Goal: Task Accomplishment & Management: Manage account settings

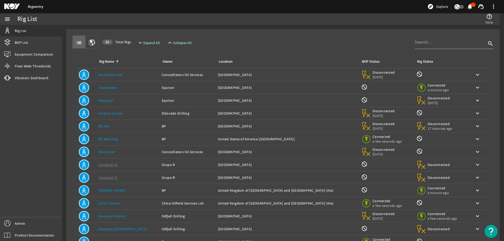
click at [262, 29] on rigsentry-mat-card "list 55 Total Rigs expand_more Expand All expand_less Collapse All search Rig N…" at bounding box center [283, 158] width 442 height 266
click at [213, 28] on rigsentry-mat-card "list 55 Total Rigs expand_more Expand All expand_less Collapse All search Rig N…" at bounding box center [283, 158] width 442 height 266
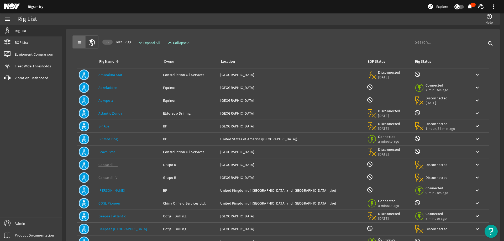
click at [19, 158] on div "menu Rig List BOP List Equipment Comparison Fleet Wide Thresholds vibration Vib…" at bounding box center [31, 127] width 62 height 228
click at [32, 225] on link "Admin" at bounding box center [31, 224] width 62 height 12
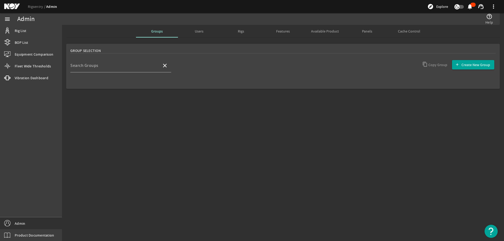
click at [128, 127] on mat-sidenav-content "Admin help_outline Help Groups Users Rigs Features Available Product Panels Cac…" at bounding box center [283, 133] width 442 height 216
click at [314, 32] on span "Available Product" at bounding box center [325, 31] width 28 height 4
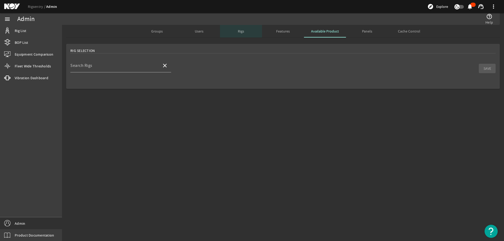
click at [242, 31] on span "Rigs" at bounding box center [241, 31] width 6 height 4
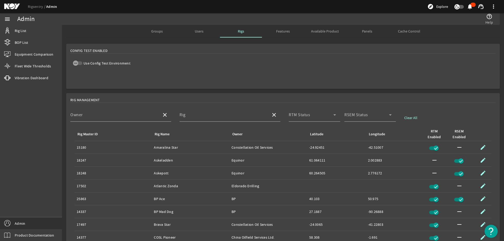
click at [189, 60] on mat-card "Config Test Enabled Use Config Test Environment" at bounding box center [283, 66] width 434 height 45
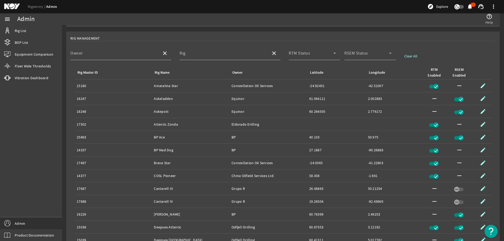
scroll to position [114, 0]
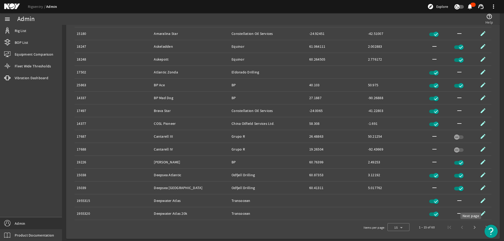
click at [469, 227] on span "Next page" at bounding box center [474, 227] width 13 height 13
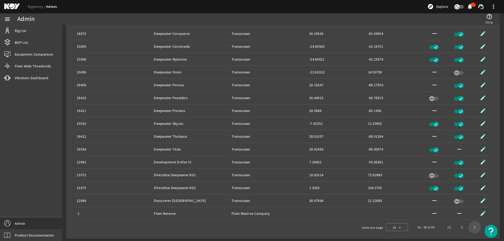
click at [471, 229] on span "Next page" at bounding box center [474, 227] width 13 height 13
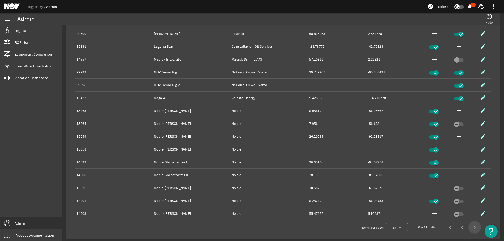
click at [471, 229] on span "Next page" at bounding box center [474, 227] width 13 height 13
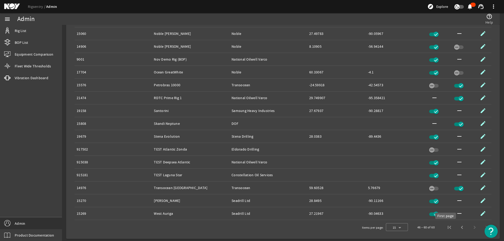
click at [447, 228] on span "First page" at bounding box center [449, 227] width 13 height 13
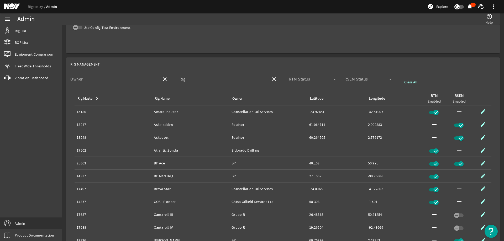
scroll to position [0, 0]
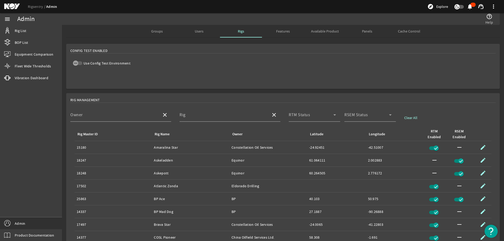
click at [249, 72] on mat-card "Config Test Enabled Use Config Test Environment" at bounding box center [283, 66] width 434 height 45
click at [241, 87] on mat-card "Config Test Enabled Use Config Test Environment" at bounding box center [283, 66] width 434 height 45
click at [35, 32] on link "Rig List" at bounding box center [31, 31] width 62 height 12
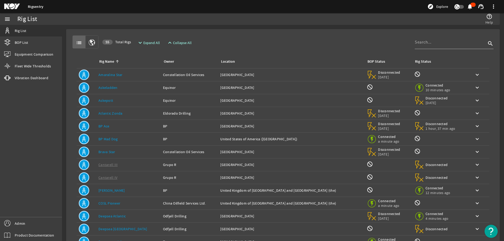
click at [258, 40] on div "list 55 Total Rigs expand_more Expand All expand_less Collapse All search" at bounding box center [282, 41] width 421 height 13
click at [47, 225] on link "Admin" at bounding box center [31, 224] width 62 height 12
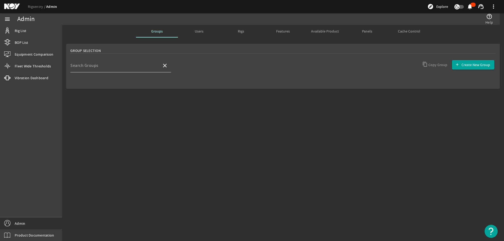
click at [100, 68] on input "Search Groups" at bounding box center [113, 68] width 87 height 6
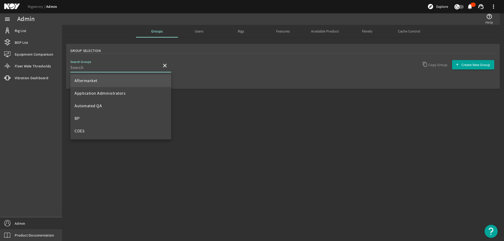
click at [106, 81] on mat-option "Aftermarket" at bounding box center [120, 81] width 101 height 13
type input "Aftermarket"
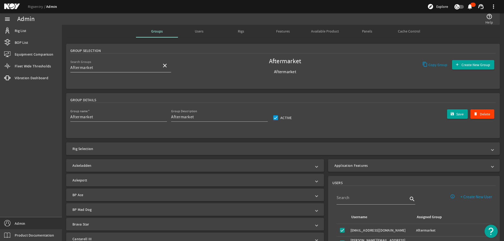
click at [136, 67] on input "Aftermarket" at bounding box center [113, 68] width 87 height 6
click at [166, 66] on mat-icon "close" at bounding box center [165, 65] width 6 height 6
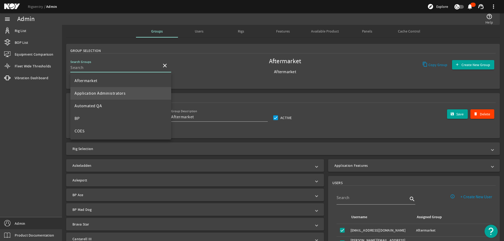
click at [116, 96] on span "Application Administrators" at bounding box center [100, 93] width 51 height 5
type input "Application Administrators"
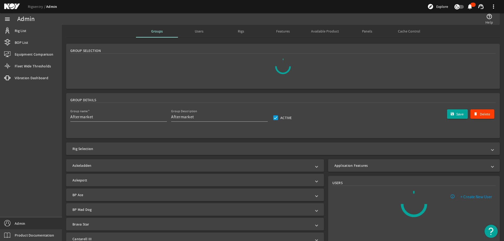
type input "Application Administrators"
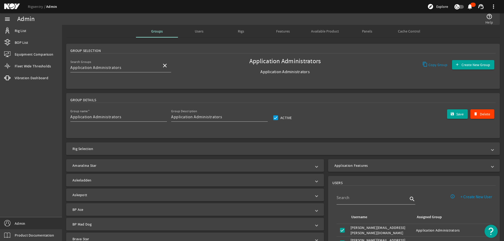
click at [101, 152] on mat-expansion-panel-header "Rig Selection" at bounding box center [283, 149] width 434 height 13
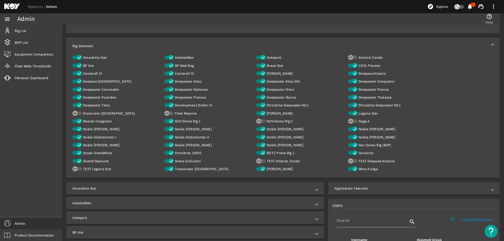
scroll to position [53, 0]
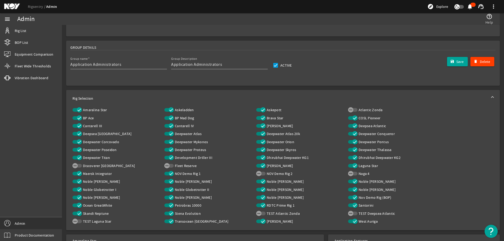
click at [492, 97] on span at bounding box center [493, 98] width 2 height 5
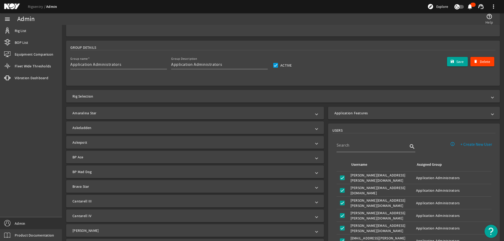
click at [340, 70] on mat-card "Group Details Group name Application Administrators Group Description Applicati…" at bounding box center [283, 63] width 434 height 45
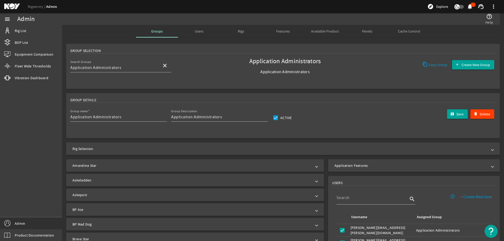
click at [176, 91] on rigsentry-mat-card "Group Details Group name Application Administrators Group Description Applicati…" at bounding box center [283, 115] width 442 height 49
click at [239, 32] on span "Rigs" at bounding box center [241, 31] width 6 height 4
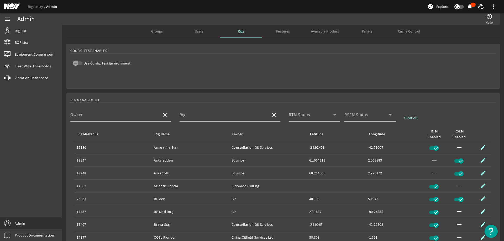
click at [182, 67] on mat-card "Config Test Enabled Use Config Test Environment" at bounding box center [283, 66] width 434 height 45
click at [79, 65] on span "button" at bounding box center [77, 63] width 9 height 4
drag, startPoint x: 94, startPoint y: 33, endPoint x: 64, endPoint y: 3, distance: 42.7
click at [94, 33] on div "Groups Users Rigs Features Available Product Panels Cache Control" at bounding box center [283, 31] width 434 height 13
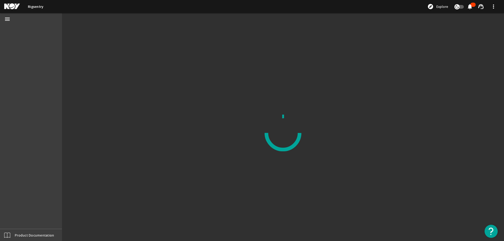
click at [126, 78] on mat-sidenav-content at bounding box center [283, 133] width 442 height 216
click at [231, 100] on mat-sidenav-content at bounding box center [283, 133] width 442 height 216
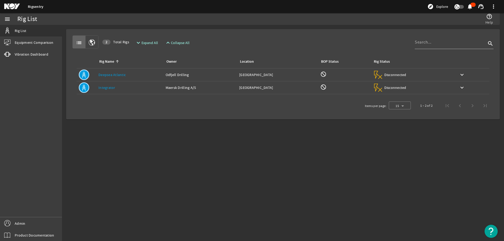
click at [187, 152] on mat-sidenav-content "Rig List help_outline Help list 2 Total Rigs expand_more Expand All expand_less…" at bounding box center [283, 133] width 442 height 216
click at [158, 159] on mat-sidenav-content "Rig List help_outline Help list 2 Total Rigs expand_more Expand All expand_less…" at bounding box center [283, 133] width 442 height 216
click at [114, 122] on rigsentry-mat-card "list 2 Total Rigs expand_more Expand All expand_less Collapse All search Rig Na…" at bounding box center [283, 74] width 442 height 99
click at [138, 207] on mat-sidenav-content "Rig List help_outline Help list 2 Total Rigs expand_more Expand All expand_less…" at bounding box center [283, 133] width 442 height 216
click at [274, 35] on div "list 2 Total Rigs expand_more Expand All expand_less Collapse All search Rig Na…" at bounding box center [282, 74] width 425 height 82
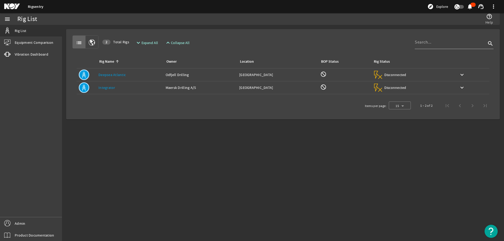
click at [202, 171] on mat-sidenav-content "Rig List help_outline Help list 2 Total Rigs expand_more Expand All expand_less…" at bounding box center [283, 133] width 442 height 216
click at [170, 158] on mat-sidenav-content "Rig List help_outline Help list 2 Total Rigs expand_more Expand All expand_less…" at bounding box center [283, 133] width 442 height 216
click at [31, 223] on link "Admin" at bounding box center [31, 224] width 62 height 12
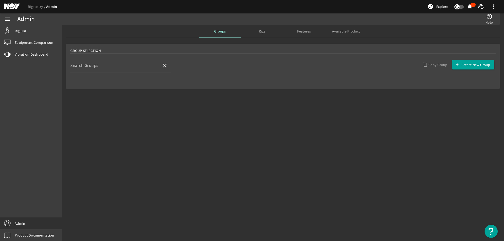
click at [265, 34] on span "Rigs" at bounding box center [262, 31] width 6 height 13
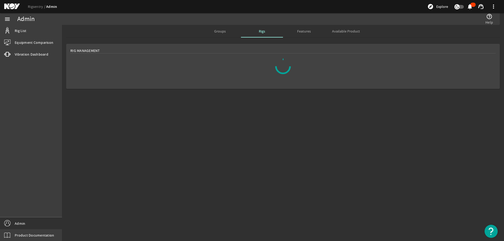
click at [210, 101] on div "Rig Management" at bounding box center [283, 75] width 442 height 66
click at [241, 109] on mat-sidenav-content "Admin help_outline Help Groups Rigs Features Available Product Rig Management" at bounding box center [283, 133] width 442 height 216
click at [237, 121] on mat-sidenav-content "Admin help_outline Help Groups Rigs Features Available Product Rig Management" at bounding box center [283, 133] width 442 height 216
click at [220, 31] on span "Groups" at bounding box center [220, 31] width 12 height 4
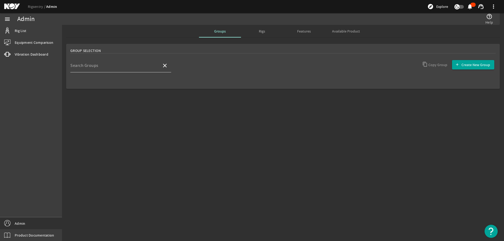
click at [112, 63] on div "Search Groups" at bounding box center [113, 66] width 87 height 14
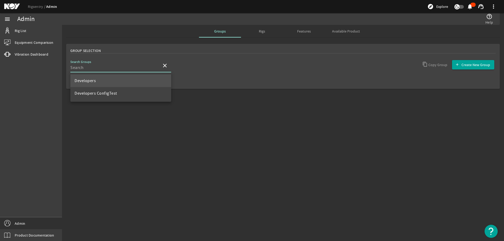
click at [106, 85] on mat-option "Developers" at bounding box center [120, 81] width 101 height 13
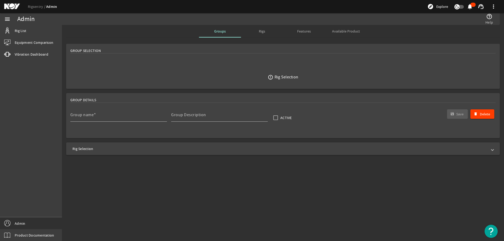
click at [122, 149] on mat-panel-title "Rig Selection" at bounding box center [279, 148] width 415 height 5
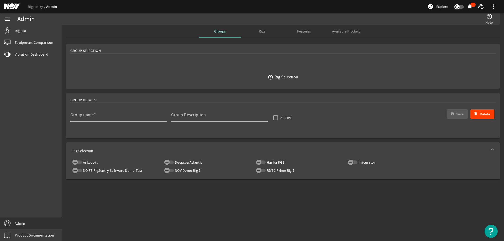
click at [163, 198] on mat-sidenav-content "Admin help_outline Help Groups Rigs Features Available Product Group Selection …" at bounding box center [283, 133] width 442 height 216
click at [118, 60] on div "error_outline Rig Selection" at bounding box center [282, 77] width 425 height 37
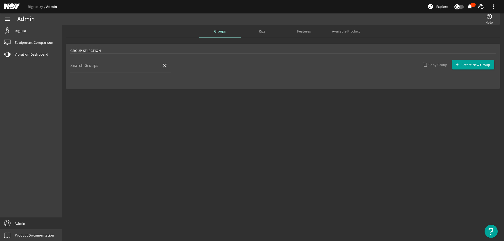
click at [132, 70] on input "Search Groups" at bounding box center [113, 68] width 87 height 6
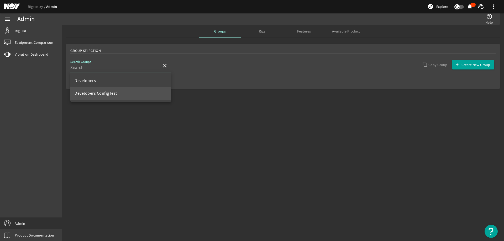
click at [97, 96] on span "Developers ConfigTest" at bounding box center [96, 93] width 43 height 6
type input "Developers ConfigTest"
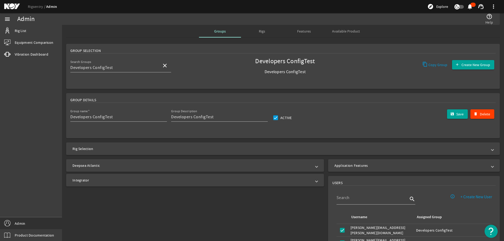
click at [185, 151] on mat-panel-title "Rig Selection" at bounding box center [279, 148] width 415 height 5
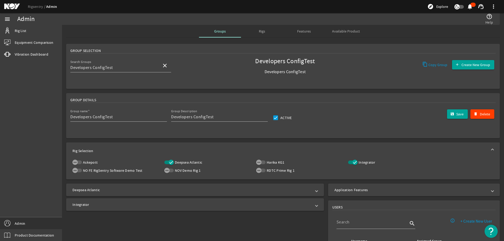
click at [192, 149] on mat-panel-title "Rig Selection" at bounding box center [279, 150] width 415 height 5
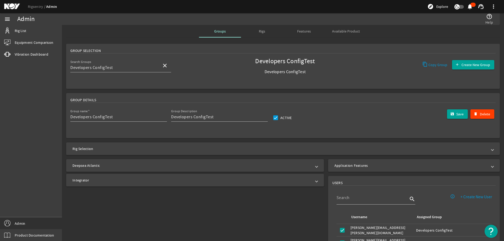
click at [123, 146] on mat-expansion-panel-header "Rig Selection" at bounding box center [283, 149] width 434 height 13
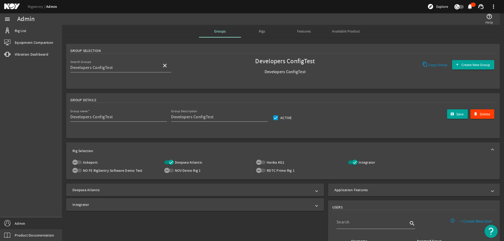
click at [123, 146] on mat-expansion-panel-header "Rig Selection" at bounding box center [283, 151] width 434 height 17
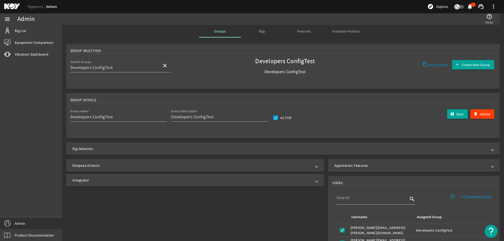
click at [98, 149] on mat-panel-title "Rig Selection" at bounding box center [279, 148] width 415 height 5
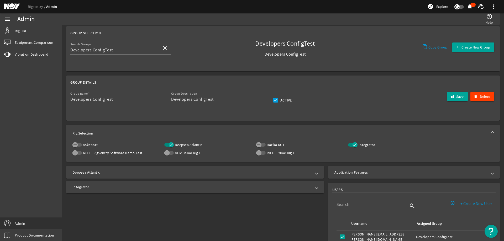
scroll to position [53, 0]
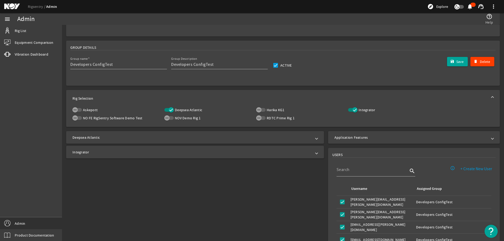
click at [156, 187] on div "Deepsea Atlantic Integrator" at bounding box center [194, 236] width 264 height 214
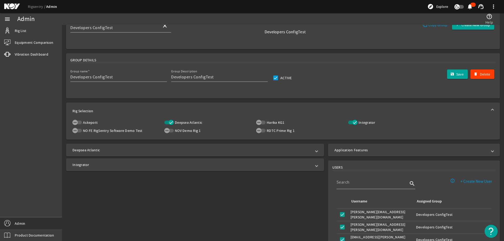
scroll to position [49, 0]
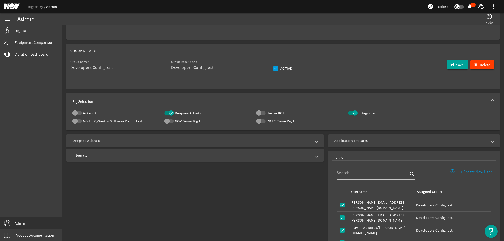
click at [343, 137] on mat-expansion-panel-header "Application Features" at bounding box center [414, 140] width 172 height 13
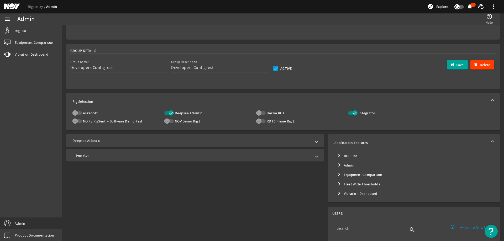
click at [337, 156] on mat-icon "chevron_right" at bounding box center [339, 156] width 6 height 6
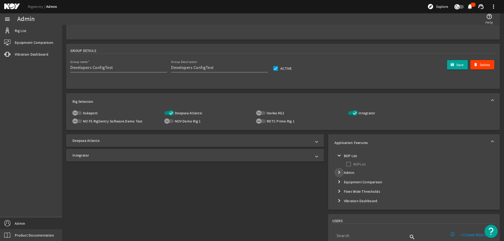
click at [340, 171] on span "Toggle Admin" at bounding box center [339, 172] width 13 height 13
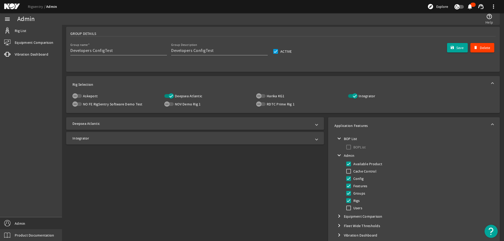
scroll to position [76, 0]
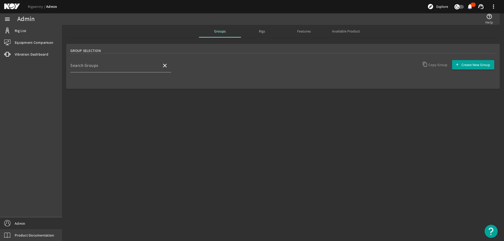
click at [160, 124] on mat-sidenav-content "Admin help_outline Help Groups Rigs Features Available Product Group Selection …" at bounding box center [283, 133] width 442 height 216
click at [97, 71] on div "Search Groups" at bounding box center [113, 66] width 87 height 14
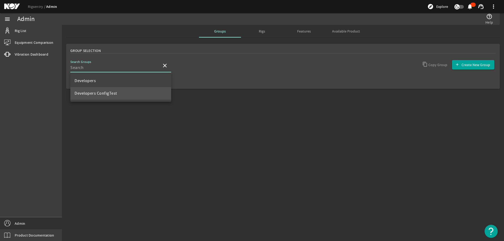
click at [102, 92] on span "Developers ConfigTest" at bounding box center [96, 93] width 43 height 5
type input "Developers ConfigTest"
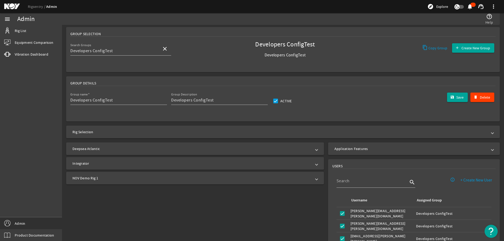
scroll to position [26, 0]
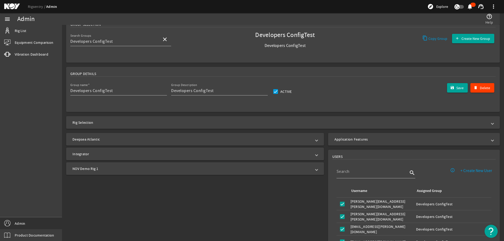
click at [236, 198] on div "Deepsea Atlantic Integrator NOV Demo Rig 1" at bounding box center [194, 238] width 264 height 214
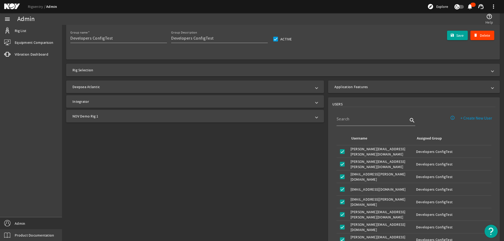
scroll to position [0, 0]
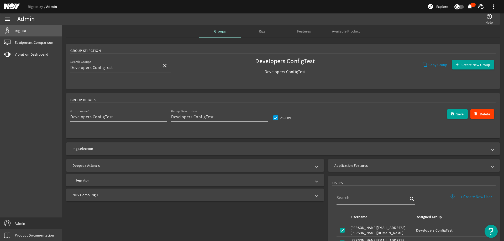
click at [29, 32] on link "Rig List" at bounding box center [31, 31] width 62 height 12
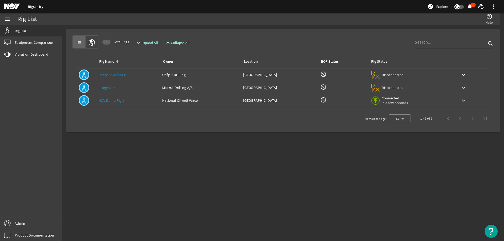
click at [146, 187] on mat-sidenav-content "Rig List help_outline Help list 3 Total Rigs expand_more Expand All expand_less…" at bounding box center [283, 133] width 442 height 216
drag, startPoint x: 252, startPoint y: 190, endPoint x: 328, endPoint y: 102, distance: 116.1
click at [253, 190] on mat-sidenav-content "Rig List help_outline Help list 3 Total Rigs expand_more Expand All expand_less…" at bounding box center [283, 133] width 442 height 216
click at [194, 199] on mat-sidenav-content "Rig List help_outline Help list 3 Total Rigs expand_more Expand All expand_less…" at bounding box center [283, 133] width 442 height 216
click at [286, 30] on mat-card "list 3 Total Rigs expand_more Expand All expand_less Collapse All search Rig Na…" at bounding box center [283, 80] width 434 height 103
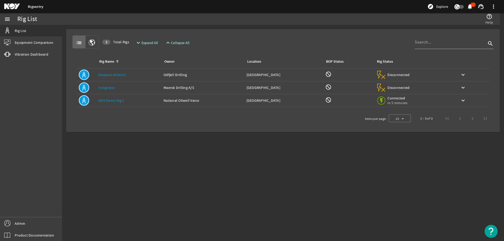
click at [123, 148] on mat-sidenav-content "Rig List help_outline Help list 3 Total Rigs expand_more Expand All expand_less…" at bounding box center [283, 133] width 442 height 216
click at [104, 101] on link "NOV Demo Rig 1" at bounding box center [111, 100] width 26 height 5
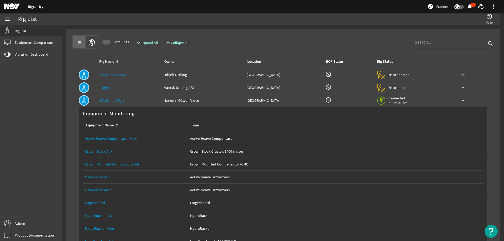
click at [101, 102] on link "NOV Demo Rig 1" at bounding box center [111, 100] width 26 height 5
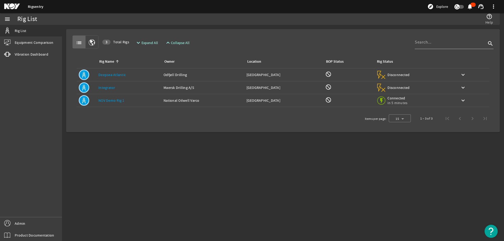
click at [136, 176] on mat-sidenav-content "Rig List help_outline Help list 3 Total Rigs expand_more Expand All expand_less…" at bounding box center [283, 133] width 442 height 216
click at [19, 232] on link "Product Documentation" at bounding box center [31, 235] width 62 height 12
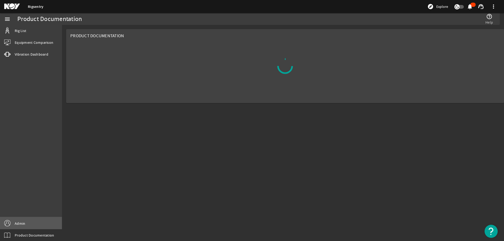
click at [27, 221] on link "Admin" at bounding box center [31, 224] width 62 height 12
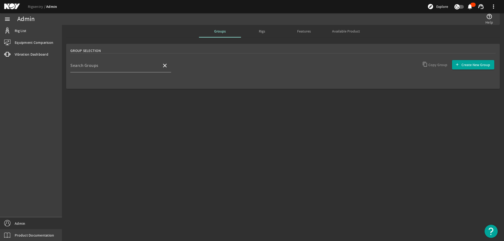
click at [230, 121] on mat-sidenav-content "Admin help_outline Help Groups Rigs Features Available Product Group Selection …" at bounding box center [283, 133] width 442 height 216
click at [134, 69] on input "Search Groups" at bounding box center [113, 68] width 87 height 6
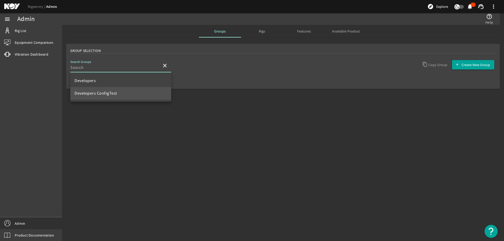
click at [104, 93] on span "Developers ConfigTest" at bounding box center [96, 93] width 43 height 5
type input "Developers ConfigTest"
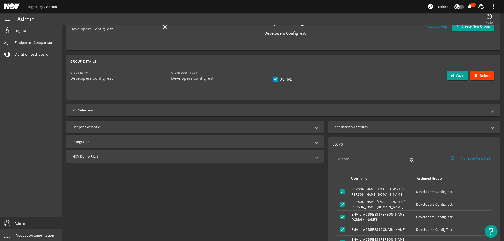
scroll to position [53, 0]
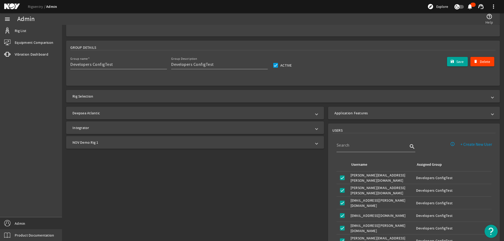
click at [367, 112] on mat-panel-title "Application Features" at bounding box center [411, 113] width 153 height 5
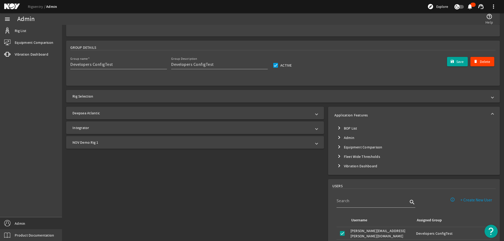
click at [345, 129] on mat-tree-node "chevron_right BOP List" at bounding box center [414, 128] width 159 height 9
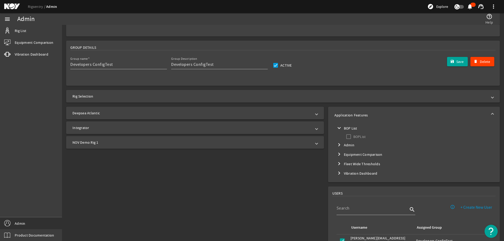
click at [342, 128] on span "Toggle BOP List" at bounding box center [339, 128] width 13 height 13
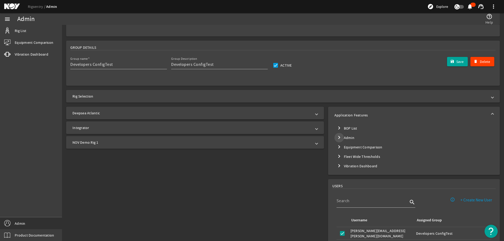
click at [341, 135] on span "Toggle Admin" at bounding box center [339, 138] width 13 height 13
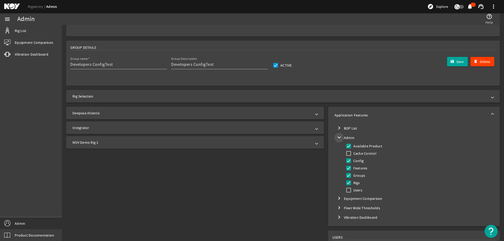
click at [341, 138] on span "Toggle Admin" at bounding box center [339, 138] width 13 height 13
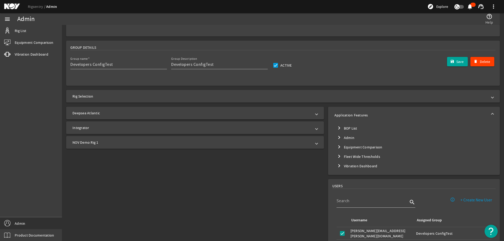
click at [342, 149] on span "Toggle Equipment Comparison" at bounding box center [339, 147] width 13 height 13
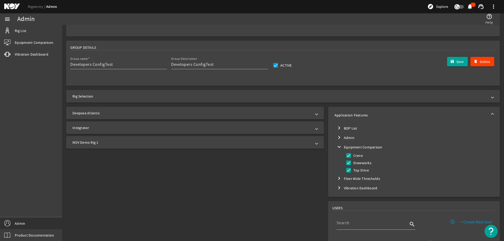
scroll to position [79, 0]
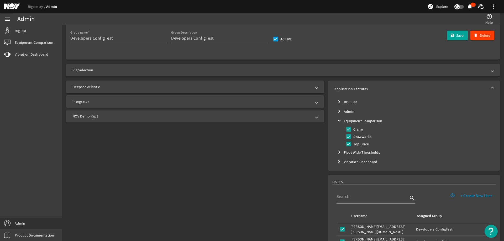
click at [343, 156] on mat-tree "chevron_right BOP List chevron_right Admin expand_more Equipment Comparison Cra…" at bounding box center [414, 131] width 159 height 69
click at [344, 154] on mat-tree-node "chevron_right Fleet Wide Thresholds" at bounding box center [414, 152] width 159 height 9
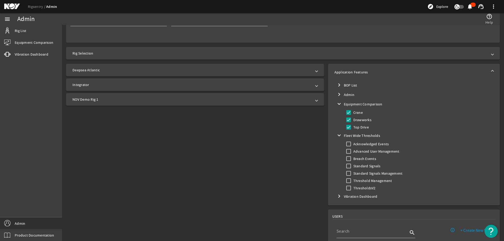
scroll to position [105, 0]
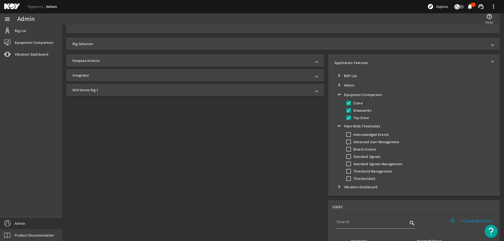
click at [250, 148] on div "Deepsea Atlantic Integrator NOV Demo Rig 1" at bounding box center [194, 223] width 264 height 343
